Goal: Check status

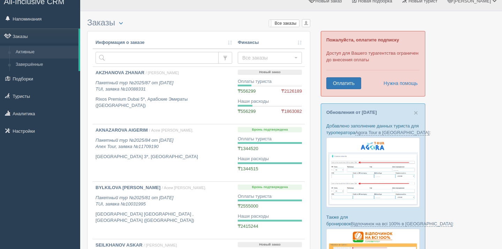
scroll to position [9, 0]
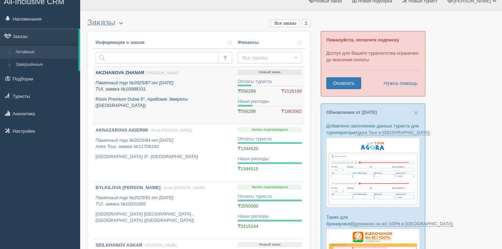
click at [194, 92] on p "Пакетный тур №2025/87 от 22.08.2025 TUI, заявка №10088331" at bounding box center [164, 86] width 137 height 13
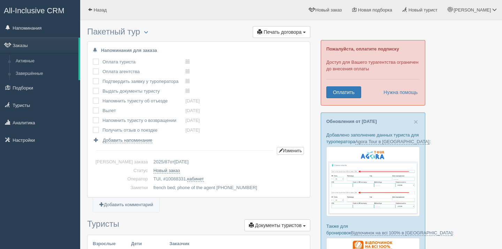
click at [31, 9] on span "All-Inclusive CRM" at bounding box center [34, 10] width 61 height 9
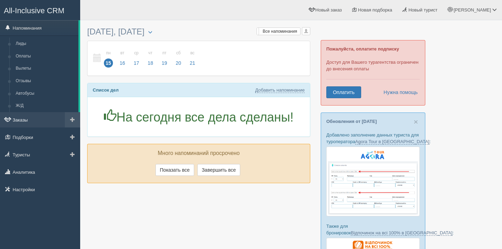
click at [19, 119] on link "Заказы" at bounding box center [40, 119] width 80 height 15
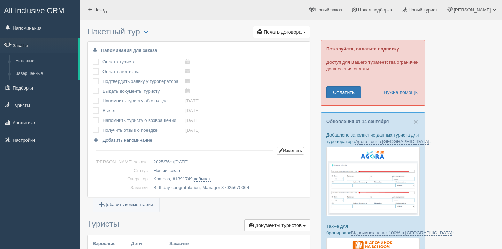
click at [12, 15] on span "All-Inclusive CRM" at bounding box center [34, 10] width 61 height 9
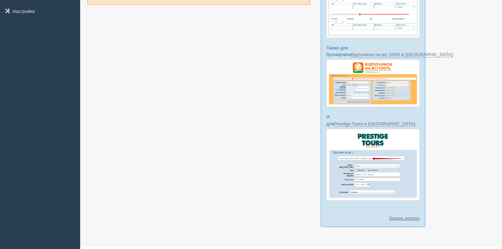
scroll to position [188, 0]
